Goal: Information Seeking & Learning: Learn about a topic

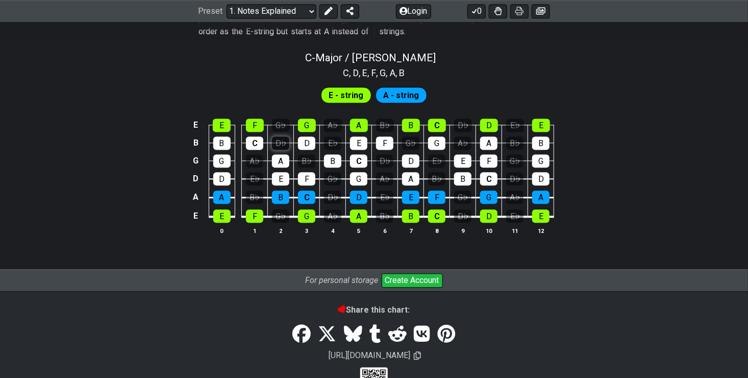
scroll to position [985, 0]
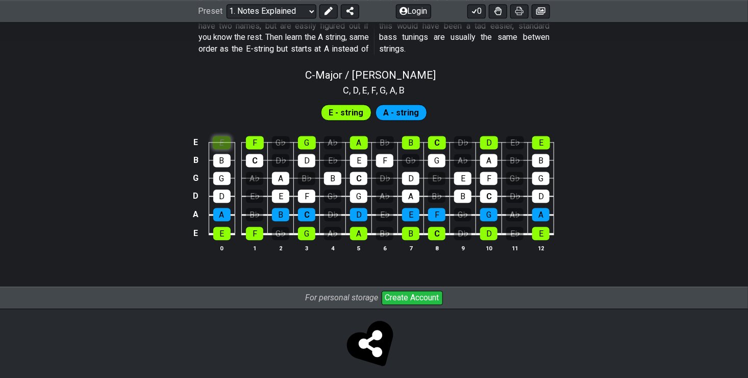
click at [224, 137] on div "E" at bounding box center [222, 142] width 18 height 13
click at [222, 139] on div "E" at bounding box center [222, 142] width 18 height 13
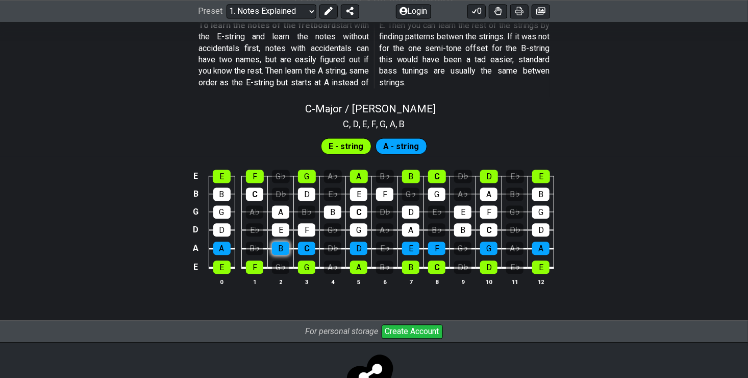
scroll to position [934, 0]
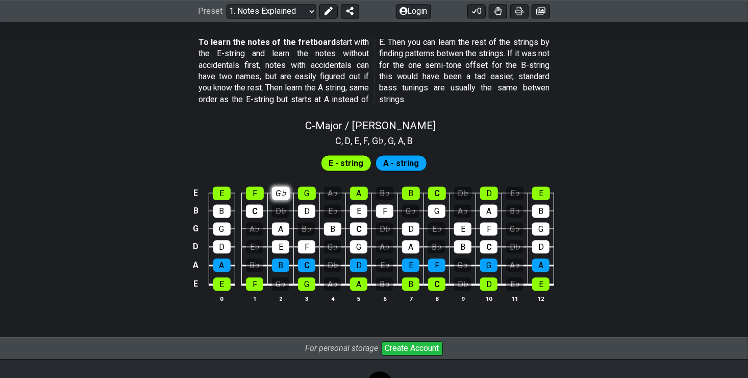
click at [275, 193] on div "G♭" at bounding box center [281, 193] width 18 height 13
click at [278, 191] on div "G♭" at bounding box center [281, 193] width 18 height 13
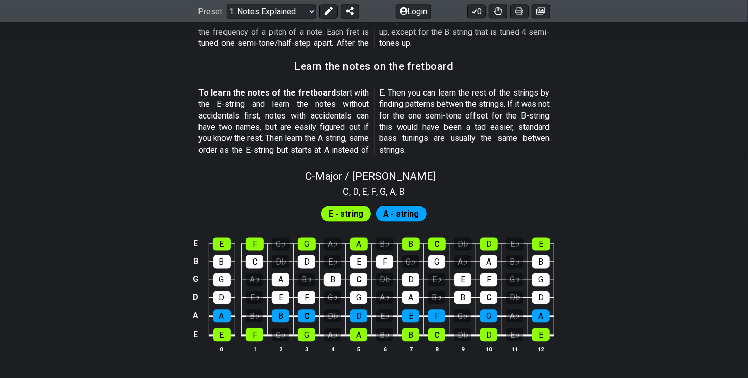
scroll to position [883, 0]
click at [342, 213] on span "E - string" at bounding box center [346, 214] width 35 height 15
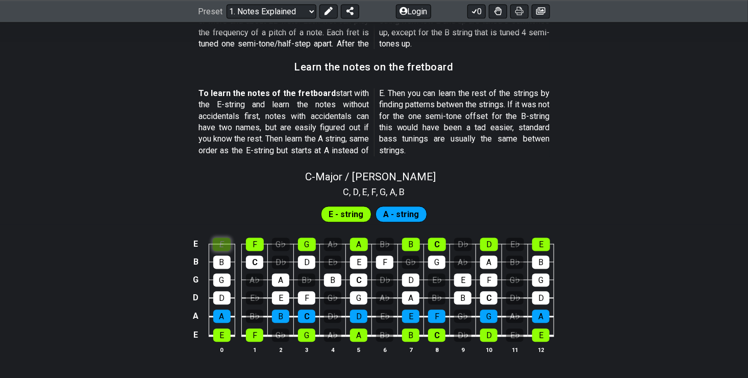
click at [223, 241] on div "E" at bounding box center [222, 244] width 18 height 13
click at [226, 263] on div "B" at bounding box center [221, 262] width 17 height 13
click at [226, 264] on div "B" at bounding box center [221, 262] width 17 height 13
click at [410, 212] on span "A - string" at bounding box center [401, 214] width 36 height 15
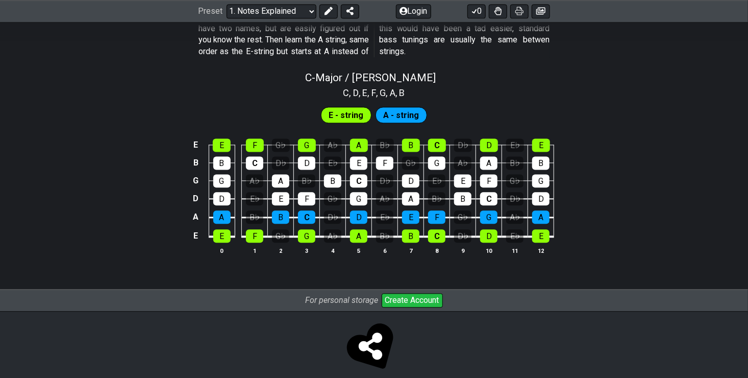
scroll to position [985, 0]
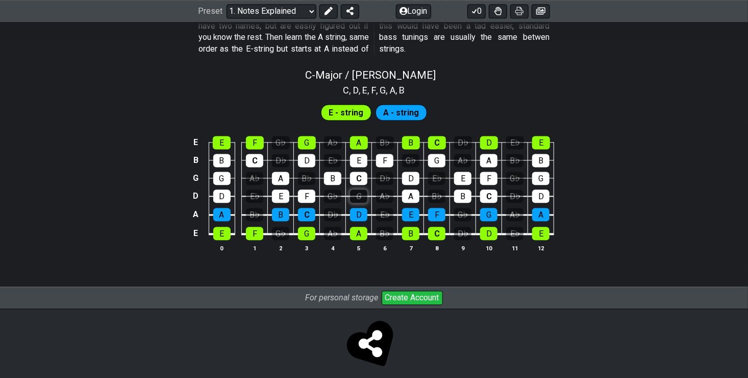
click at [360, 193] on div "G" at bounding box center [358, 195] width 17 height 13
click at [362, 196] on div "G" at bounding box center [358, 195] width 17 height 13
click at [359, 212] on div "D" at bounding box center [358, 214] width 17 height 13
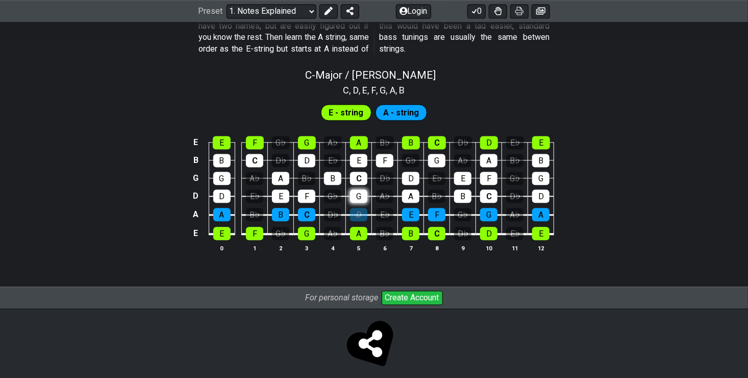
click at [359, 195] on div "G" at bounding box center [358, 195] width 17 height 13
click at [359, 198] on div "G" at bounding box center [358, 195] width 17 height 13
click at [332, 195] on div "G♭" at bounding box center [332, 195] width 17 height 13
click at [357, 208] on div "D" at bounding box center [358, 214] width 17 height 13
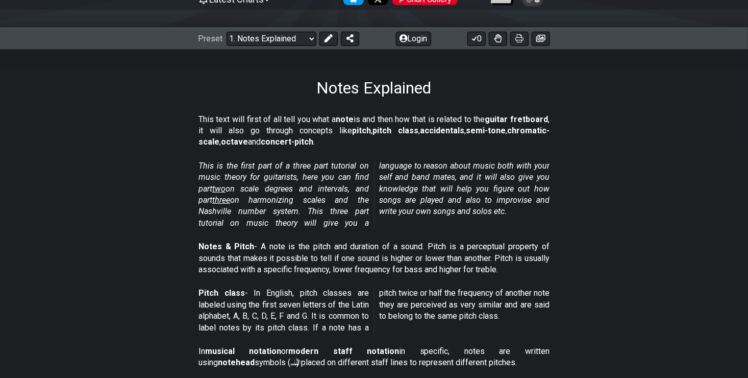
scroll to position [0, 0]
